Goal: Find specific page/section: Find specific page/section

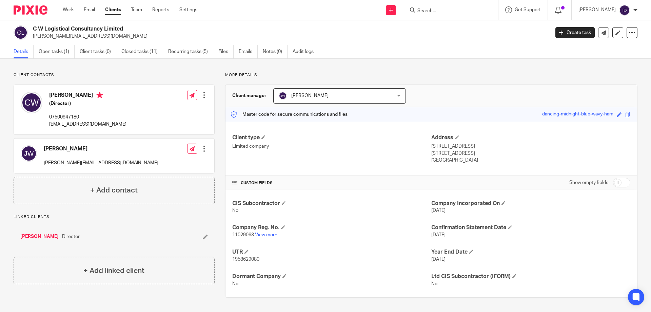
click at [445, 13] on input "Search" at bounding box center [447, 11] width 61 height 6
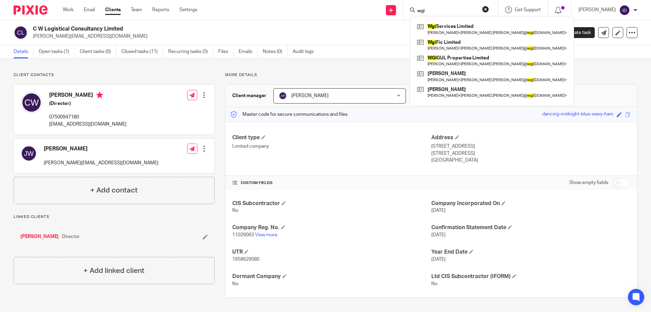
click at [452, 13] on input "wgi" at bounding box center [447, 11] width 61 height 6
type input "w"
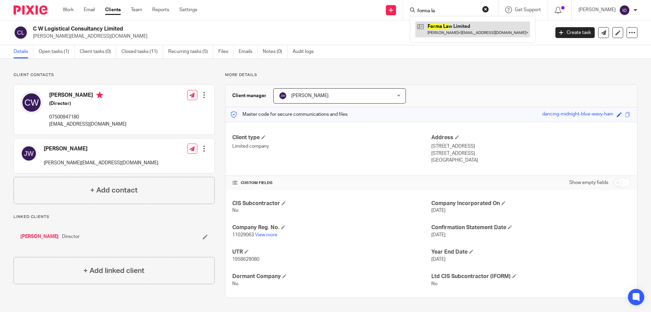
type input "forma la"
click at [453, 31] on link at bounding box center [472, 29] width 115 height 16
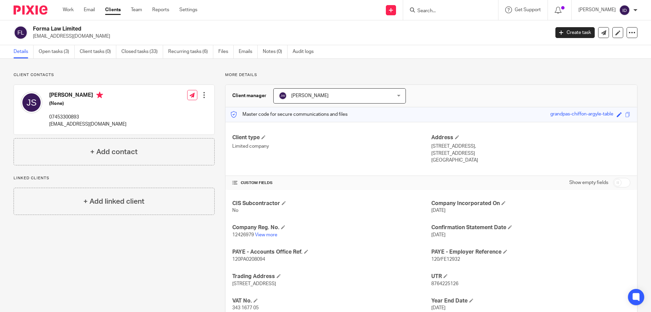
click at [438, 9] on input "Search" at bounding box center [447, 11] width 61 height 6
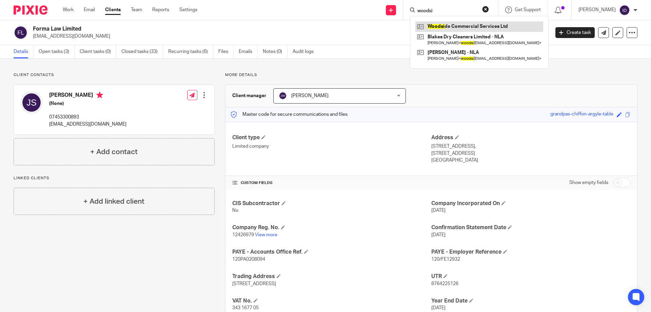
type input "woodsi"
click at [467, 26] on link at bounding box center [479, 26] width 128 height 10
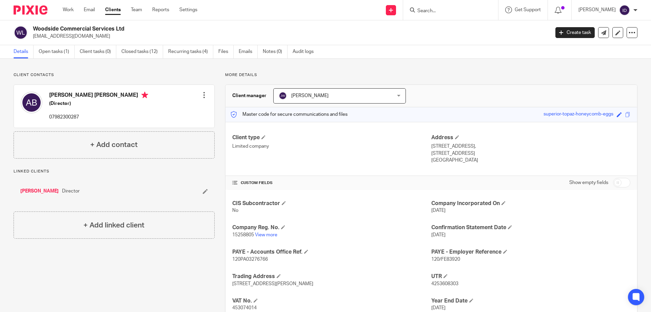
click at [443, 9] on input "Search" at bounding box center [447, 11] width 61 height 6
type input "vs"
click at [468, 29] on link at bounding box center [457, 26] width 84 height 10
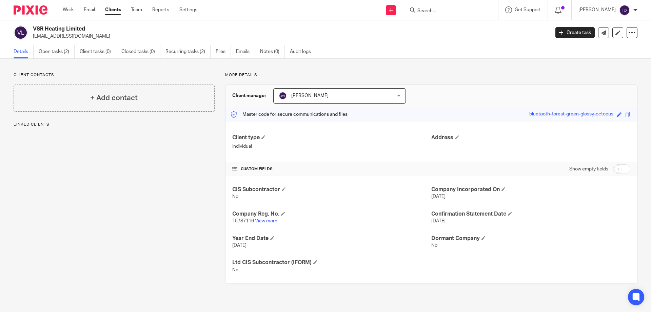
click at [264, 218] on p "15787116 View more" at bounding box center [331, 220] width 199 height 7
click at [265, 220] on link "View more" at bounding box center [266, 220] width 22 height 5
drag, startPoint x: 435, startPoint y: 9, endPoint x: 439, endPoint y: 10, distance: 3.9
click at [436, 9] on input "Search" at bounding box center [447, 11] width 61 height 6
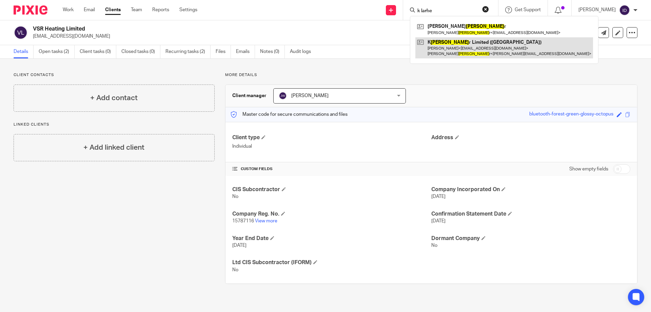
type input "k larhe"
click at [449, 46] on link at bounding box center [504, 47] width 178 height 21
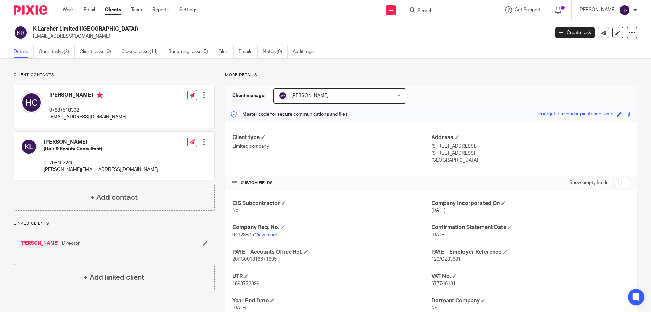
click at [433, 11] on input "Search" at bounding box center [447, 11] width 61 height 6
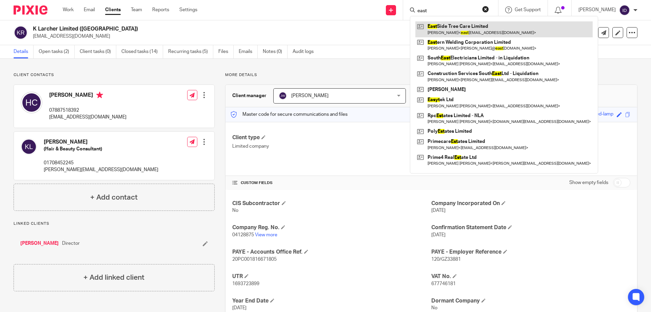
type input "east"
click at [457, 26] on link at bounding box center [503, 29] width 177 height 16
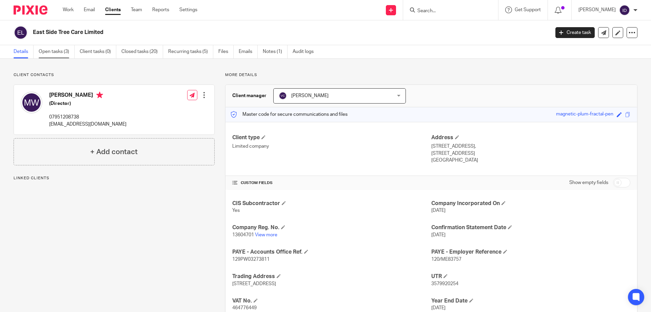
click at [45, 48] on link "Open tasks (3)" at bounding box center [57, 51] width 36 height 13
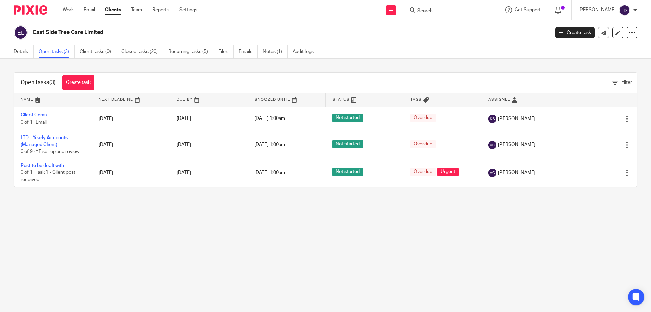
click at [447, 11] on input "Search" at bounding box center [447, 11] width 61 height 6
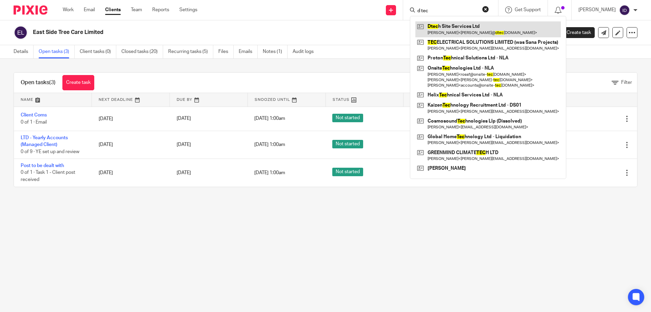
type input "d tec"
click at [459, 28] on link at bounding box center [487, 29] width 145 height 16
